Goal: Information Seeking & Learning: Learn about a topic

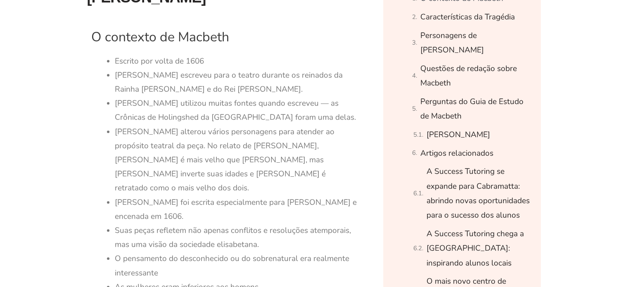
scroll to position [382, 0]
click at [340, 69] on li "Escrito por volta de 1606" at bounding box center [237, 62] width 245 height 14
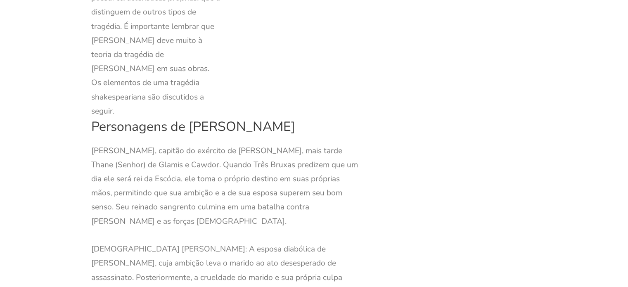
scroll to position [861, 0]
click at [285, 144] on font "[PERSON_NAME], capitão do exército de [PERSON_NAME], mais tarde Thane (Senhor) …" at bounding box center [224, 184] width 267 height 81
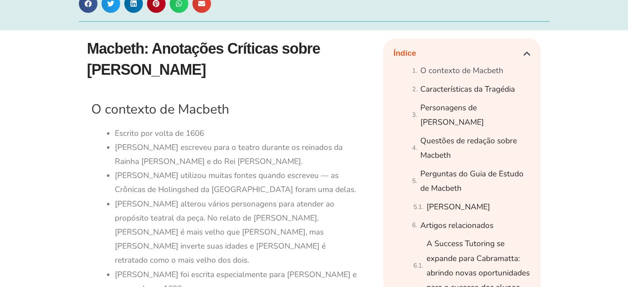
scroll to position [325, 0]
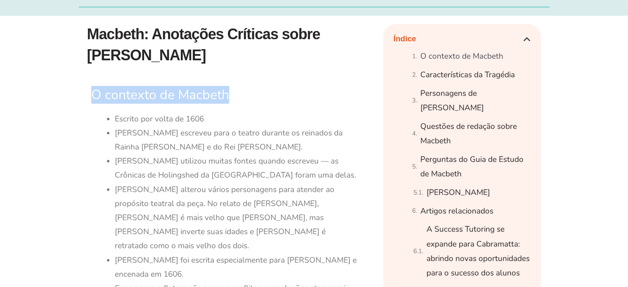
drag, startPoint x: 92, startPoint y: 110, endPoint x: 242, endPoint y: 119, distance: 150.6
click at [242, 104] on h2 "O contexto de Macbeth" at bounding box center [225, 94] width 268 height 17
copy font "O contexto de Macbeth"
click at [185, 177] on font "[PERSON_NAME] utilizou muitas fontes quando escreveu — as Crônicas de Holingshe…" at bounding box center [235, 168] width 241 height 25
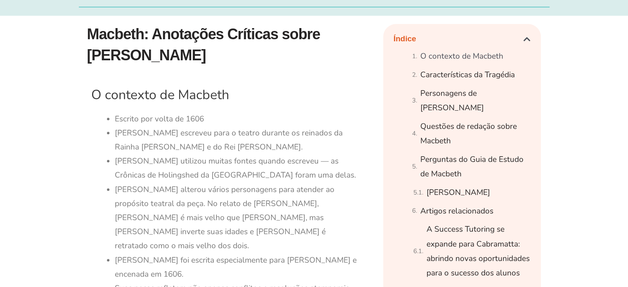
click at [116, 124] on font "Escrito por volta de 1606" at bounding box center [159, 119] width 89 height 11
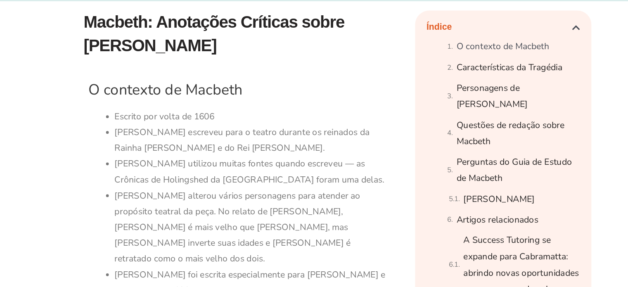
click at [188, 147] on font "[PERSON_NAME] escreveu para o teatro durante os reinados da Rainha [PERSON_NAME…" at bounding box center [229, 140] width 228 height 25
click at [129, 147] on font "[PERSON_NAME] escreveu para o teatro durante os reinados da Rainha [PERSON_NAME…" at bounding box center [229, 140] width 228 height 25
drag, startPoint x: 114, startPoint y: 133, endPoint x: 209, endPoint y: 138, distance: 95.5
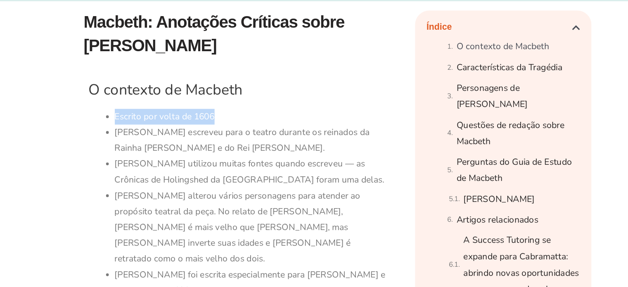
copy font "Escrito por volta de 1606"
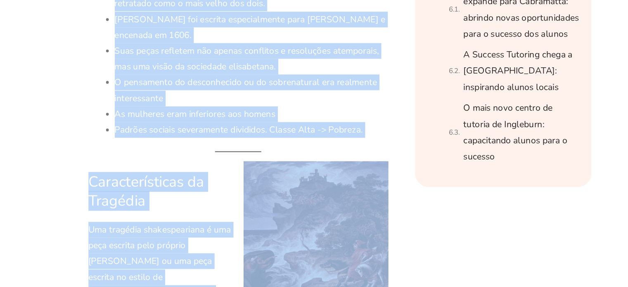
scroll to position [553, 0]
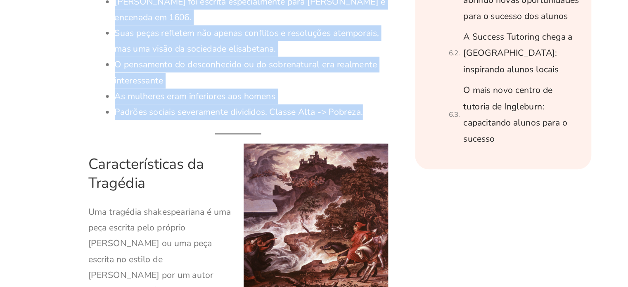
drag, startPoint x: 115, startPoint y: 148, endPoint x: 335, endPoint y: 124, distance: 221.0
click at [335, 124] on ul "Escrito por volta de 1606 [PERSON_NAME] escreveu para o teatro durante os reina…" at bounding box center [237, 11] width 245 height 254
copy ul "[PERSON_NAME] escreveu para o teatro durante os reinados da Rainha [PERSON_NAME…"
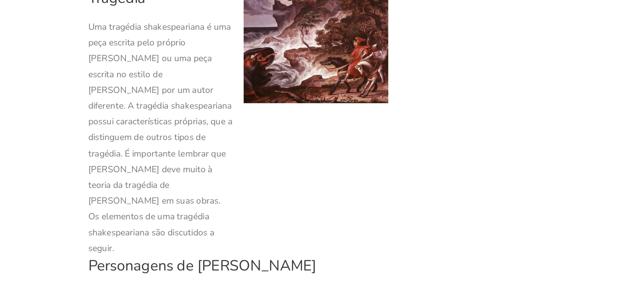
scroll to position [735, 0]
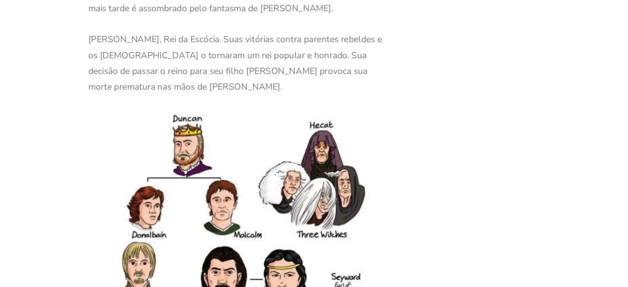
scroll to position [1212, 0]
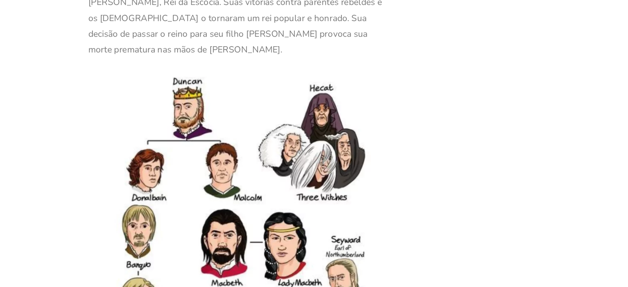
scroll to position [1245, 0]
